Goal: Contribute content

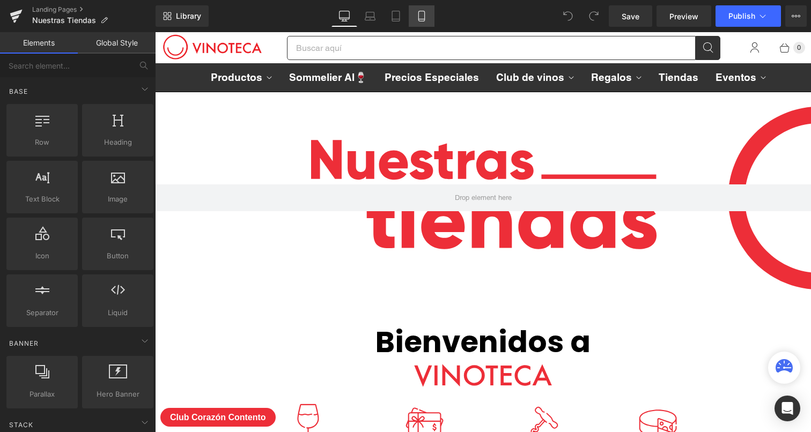
click at [423, 20] on icon at bounding box center [421, 16] width 11 height 11
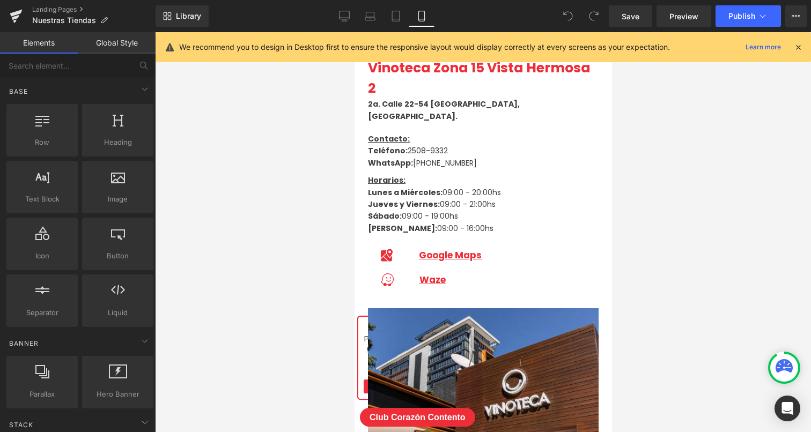
scroll to position [790, 0]
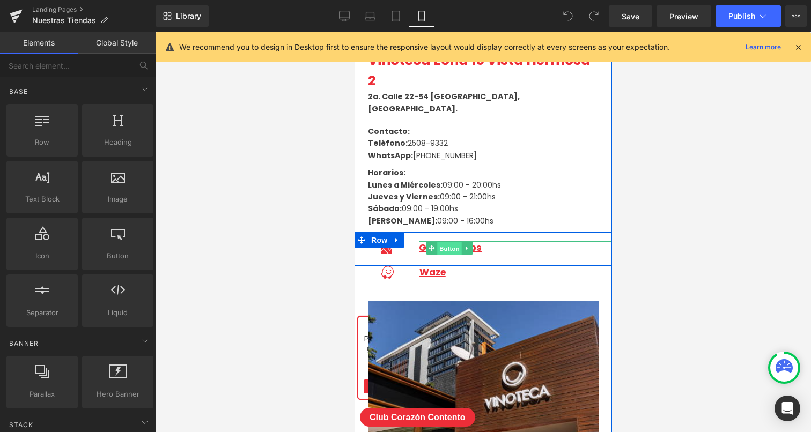
click at [446, 242] on span "Button" at bounding box center [448, 248] width 25 height 13
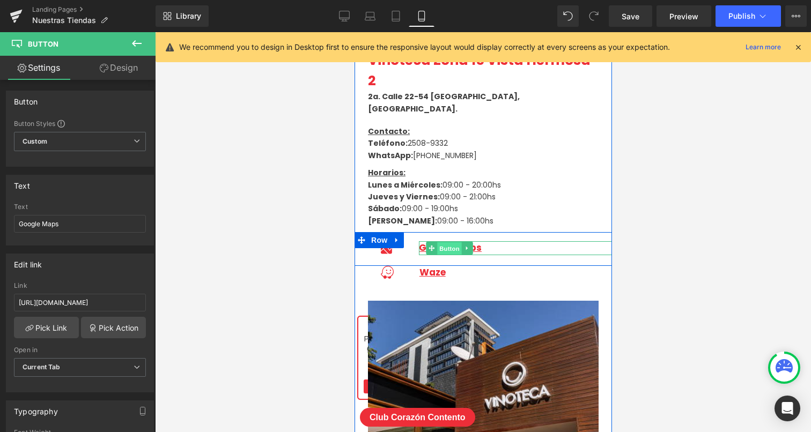
click at [449, 242] on span "Button" at bounding box center [448, 248] width 25 height 13
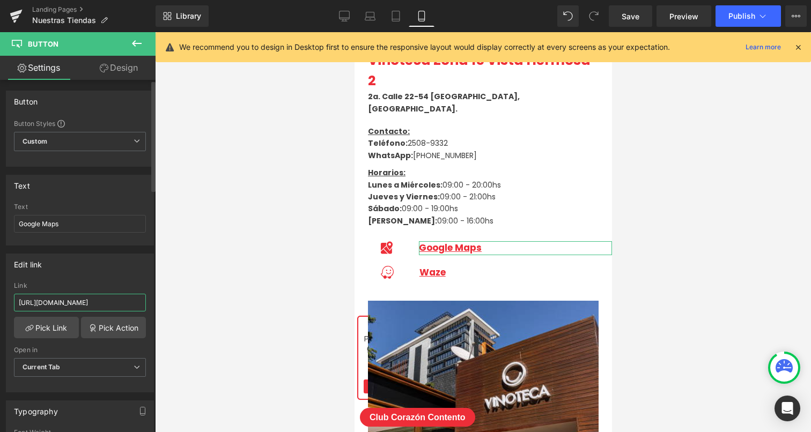
click at [92, 300] on input "[URL][DOMAIN_NAME]" at bounding box center [80, 303] width 132 height 18
paste input "[DOMAIN_NAME][URL]"
type input "[URL][DOMAIN_NAME]"
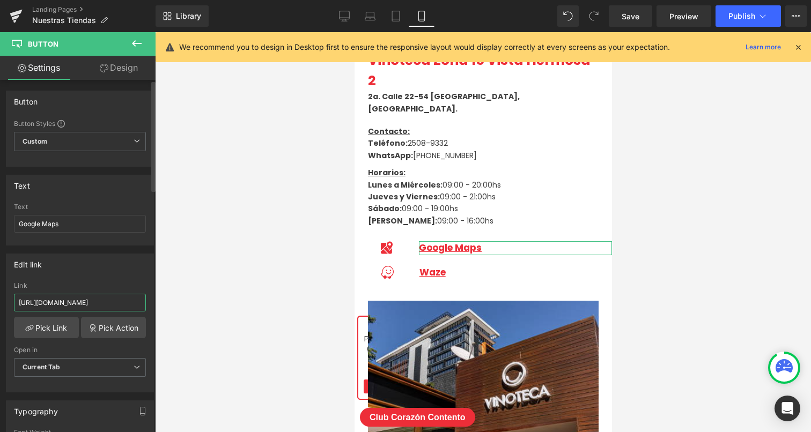
scroll to position [0, 868]
click at [177, 294] on div at bounding box center [483, 232] width 656 height 400
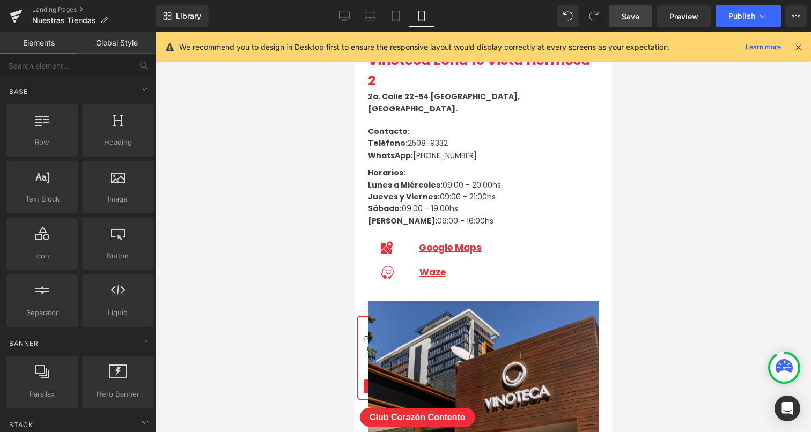
click at [634, 17] on span "Save" at bounding box center [630, 16] width 18 height 11
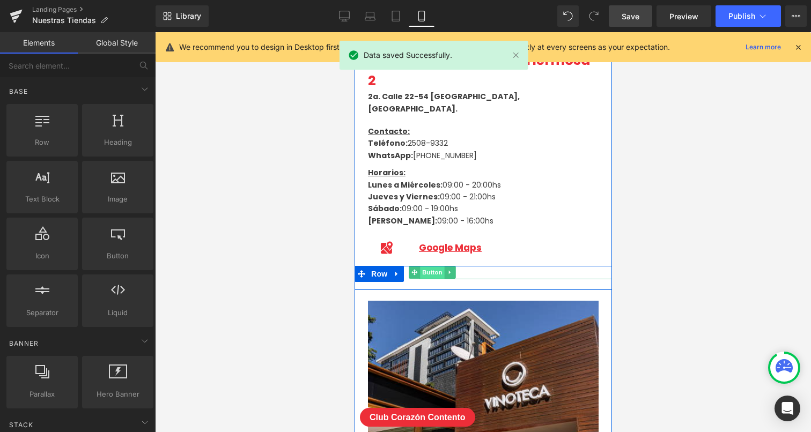
click at [436, 266] on span "Button" at bounding box center [431, 272] width 25 height 13
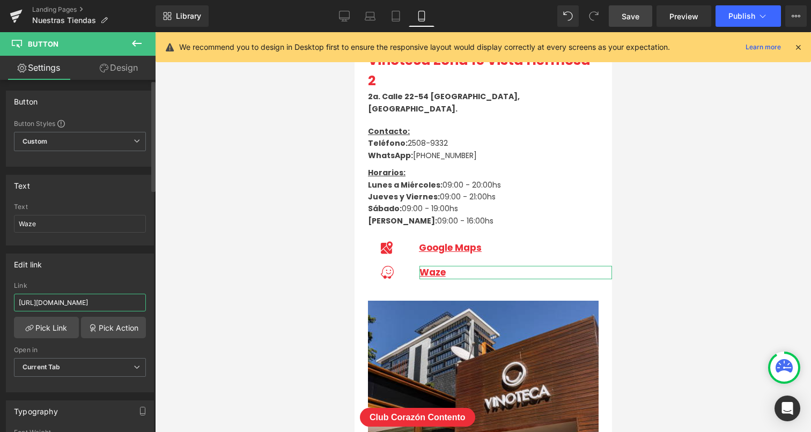
click at [105, 303] on input "[URL][DOMAIN_NAME]" at bounding box center [80, 303] width 132 height 18
paste input "[DOMAIN_NAME][URL]"
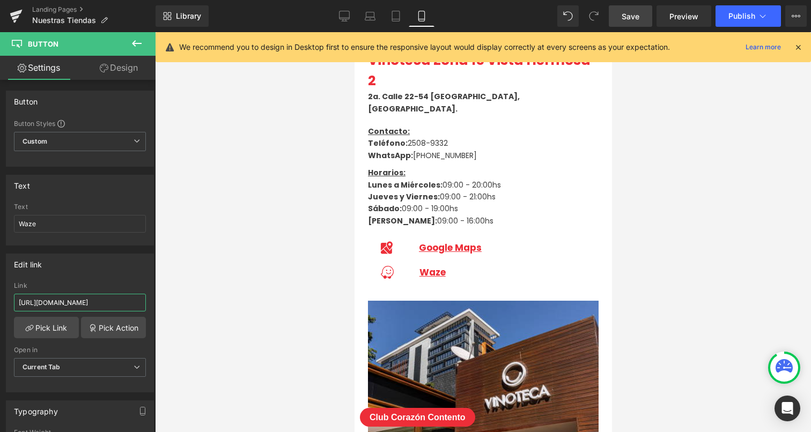
type input "[URL][DOMAIN_NAME]"
click at [633, 16] on span "Save" at bounding box center [630, 16] width 18 height 11
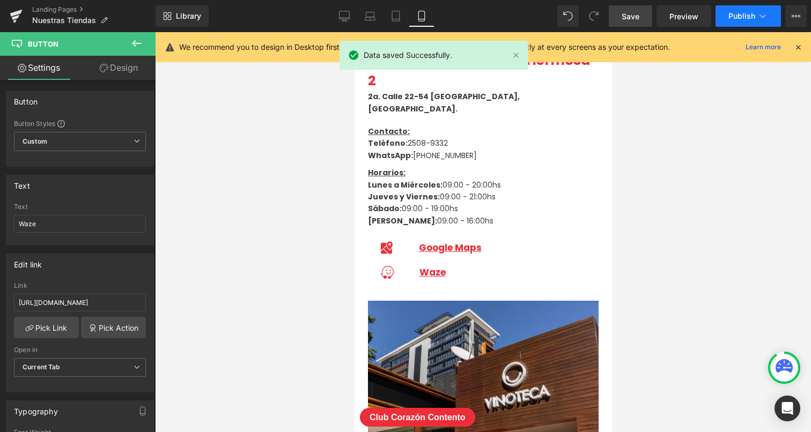
click at [739, 21] on button "Publish" at bounding box center [747, 15] width 65 height 21
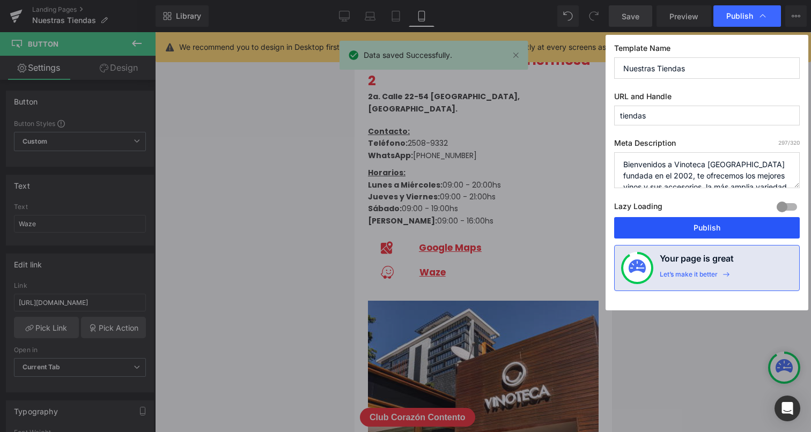
click at [668, 230] on button "Publish" at bounding box center [707, 227] width 186 height 21
